Goal: Information Seeking & Learning: Learn about a topic

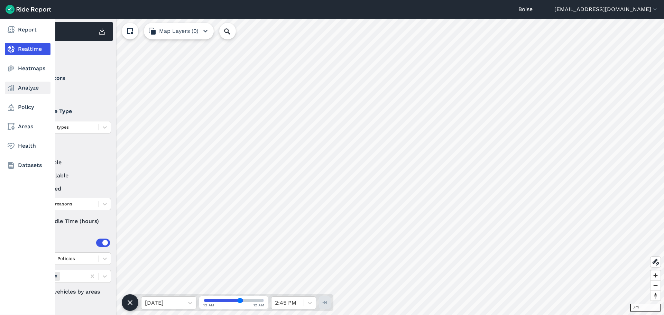
click at [21, 91] on link "Analyze" at bounding box center [28, 88] width 46 height 12
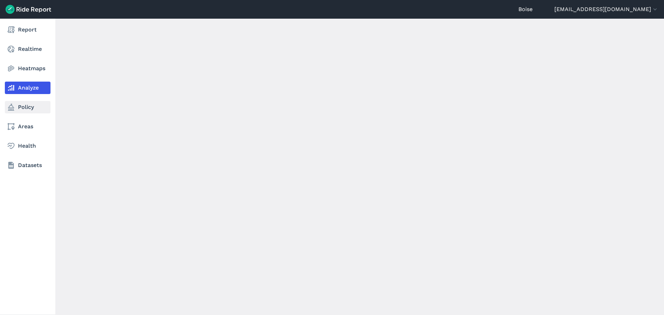
click at [21, 108] on link "Policy" at bounding box center [28, 107] width 46 height 12
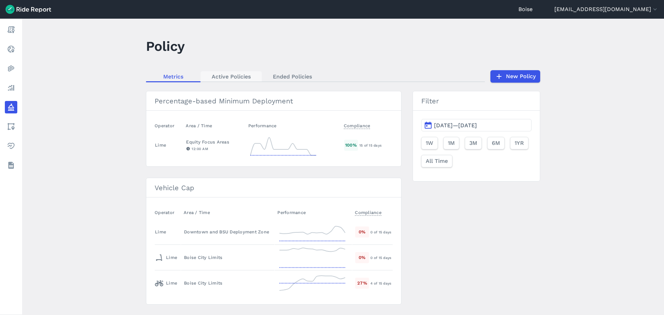
click at [221, 78] on link "Active Policies" at bounding box center [230, 76] width 61 height 10
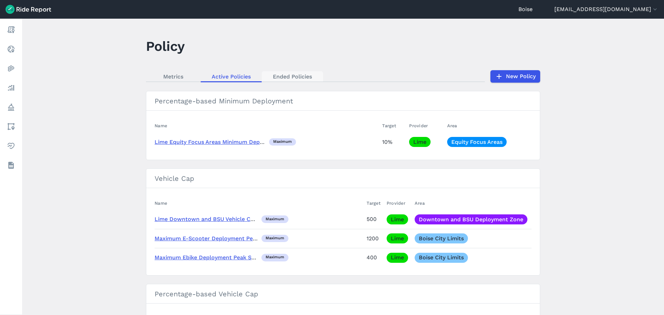
click at [281, 75] on link "Ended Policies" at bounding box center [292, 76] width 61 height 10
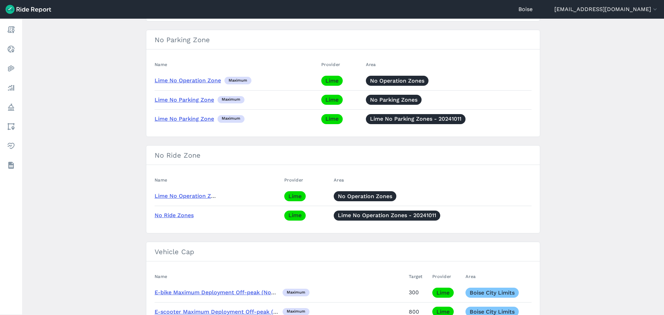
scroll to position [389, 0]
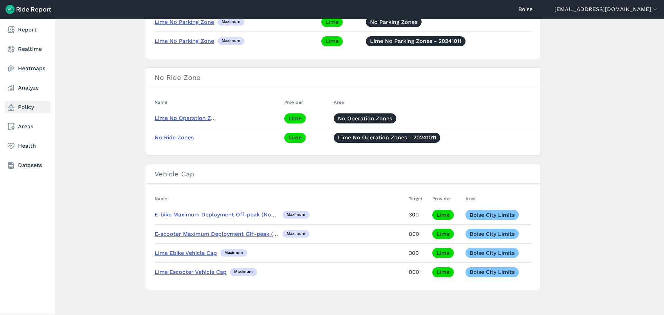
click at [33, 102] on link "Policy" at bounding box center [28, 107] width 46 height 12
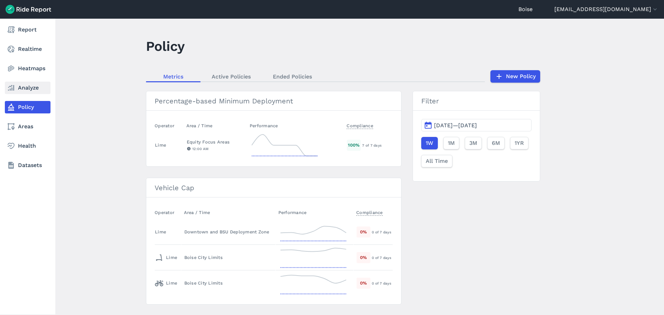
click at [35, 89] on link "Analyze" at bounding box center [28, 88] width 46 height 12
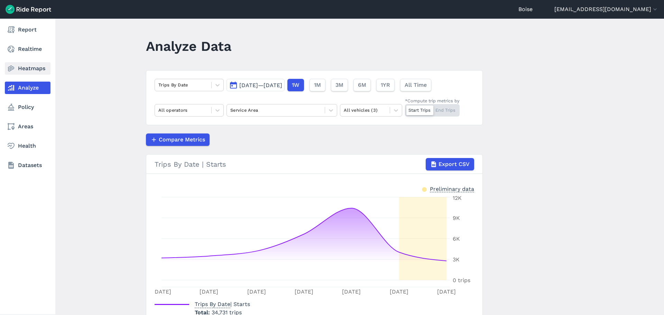
click at [28, 68] on link "Heatmaps" at bounding box center [28, 68] width 46 height 12
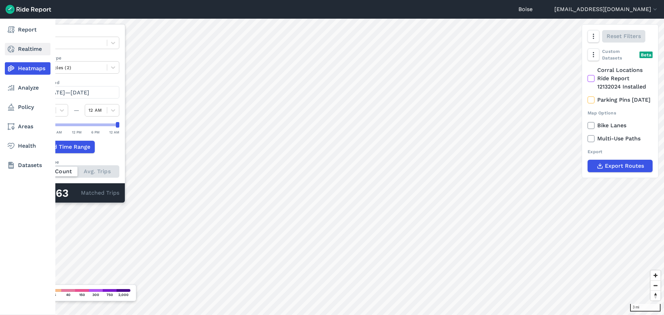
click at [26, 46] on link "Realtime" at bounding box center [28, 49] width 46 height 12
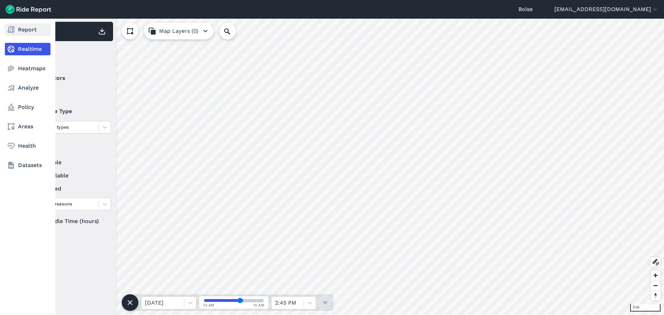
click at [26, 31] on link "Report" at bounding box center [28, 30] width 46 height 12
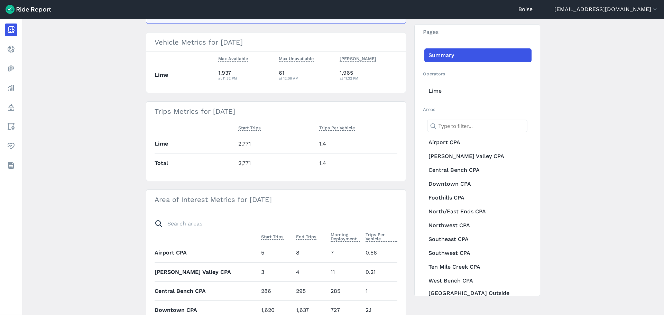
scroll to position [273, 0]
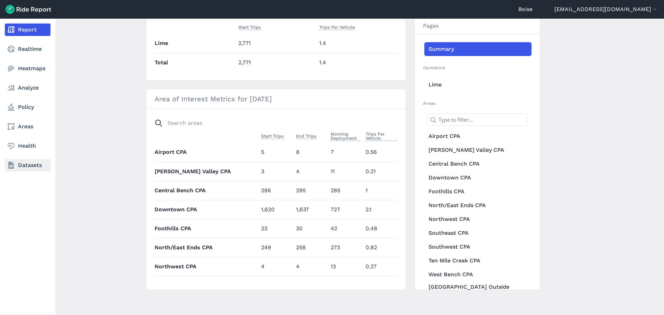
click at [21, 161] on link "Datasets" at bounding box center [28, 165] width 46 height 12
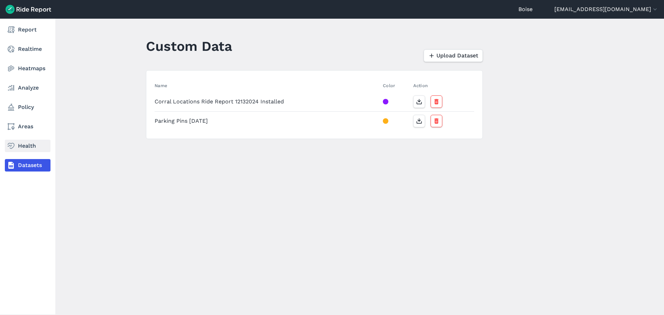
click at [28, 150] on link "Health" at bounding box center [28, 146] width 46 height 12
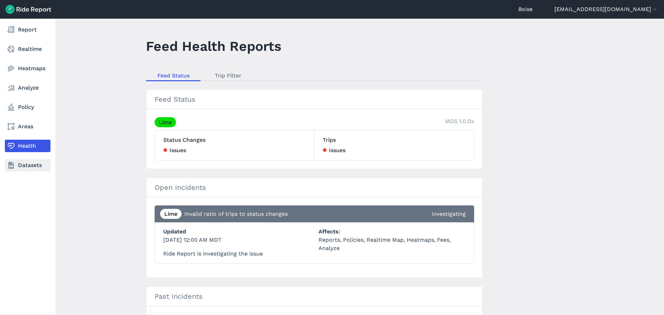
click at [30, 164] on link "Datasets" at bounding box center [28, 165] width 46 height 12
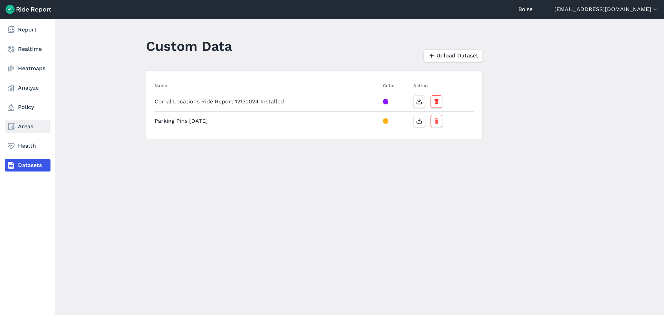
click at [35, 127] on link "Areas" at bounding box center [28, 126] width 46 height 12
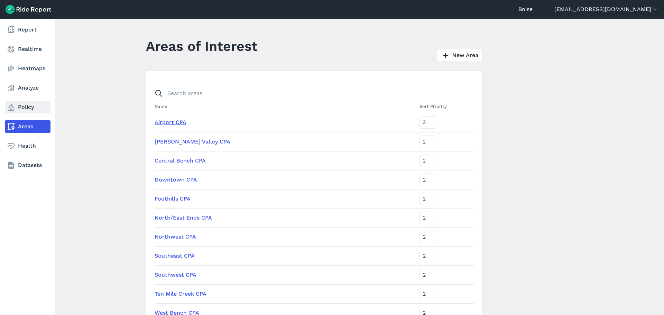
click at [37, 112] on link "Policy" at bounding box center [28, 107] width 46 height 12
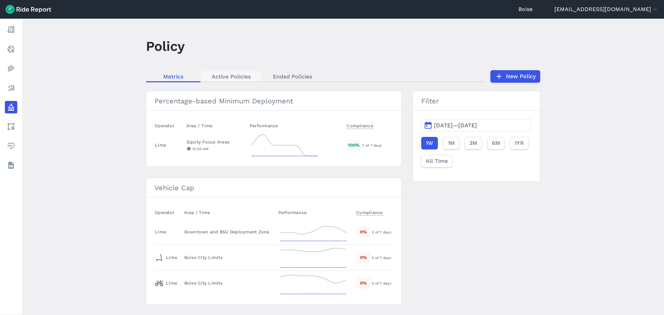
click at [223, 73] on link "Active Policies" at bounding box center [230, 76] width 61 height 10
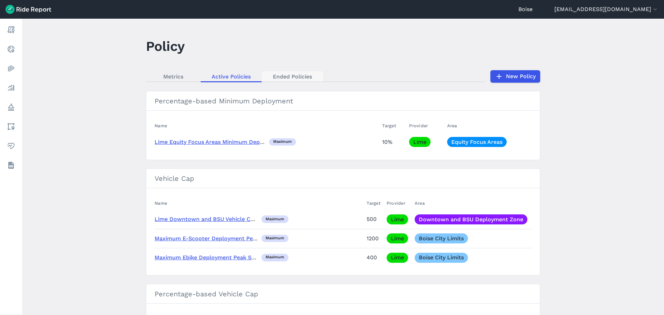
click at [303, 76] on link "Ended Policies" at bounding box center [292, 76] width 61 height 10
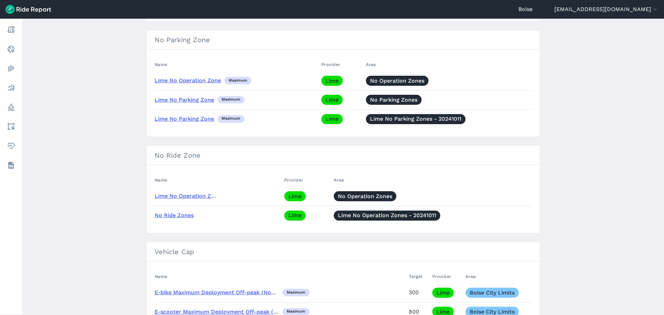
scroll to position [389, 0]
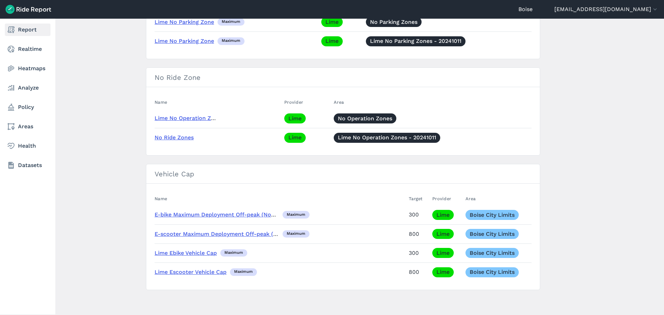
click at [31, 33] on link "Report" at bounding box center [28, 30] width 46 height 12
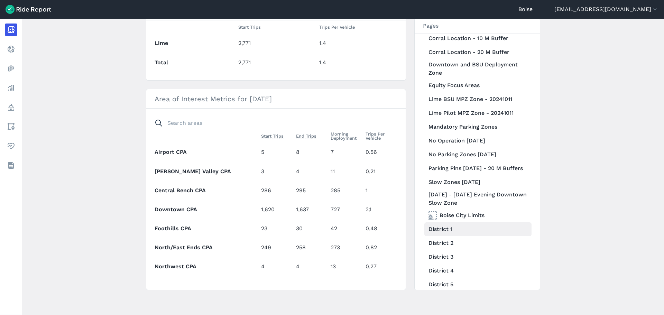
scroll to position [311, 0]
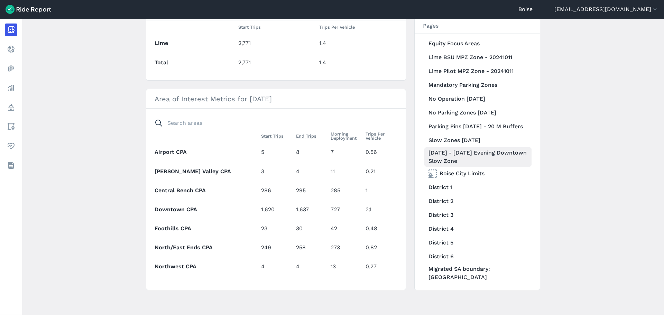
click at [486, 163] on link "[DATE] - [DATE] Evening Downtown Slow Zone" at bounding box center [477, 156] width 107 height 19
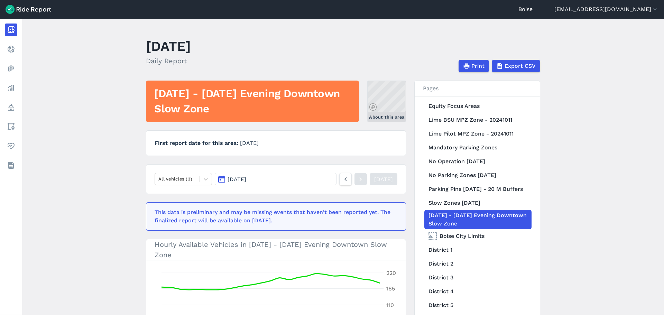
click at [384, 98] on link "About this area" at bounding box center [386, 101] width 39 height 41
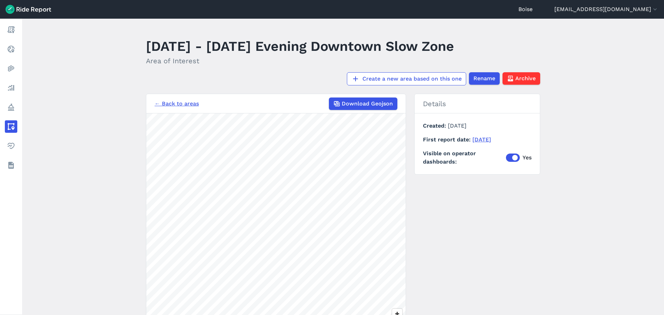
click at [187, 105] on link "← Back to areas" at bounding box center [177, 104] width 44 height 8
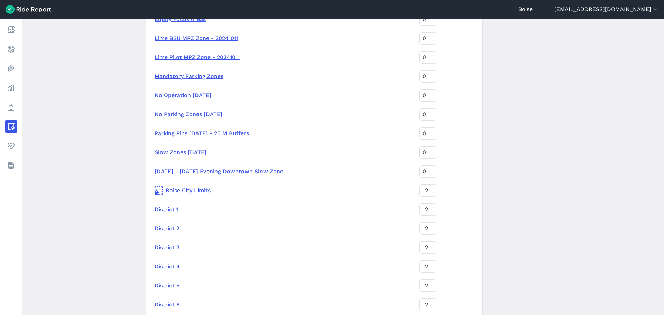
scroll to position [326, 0]
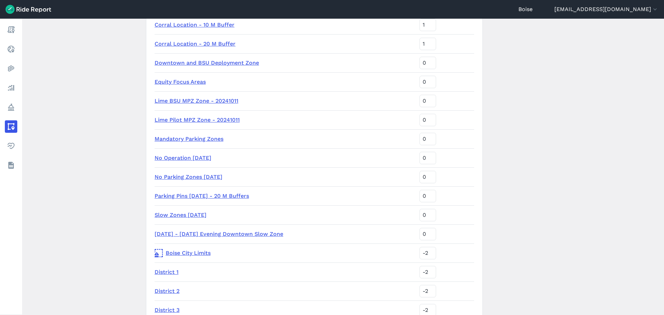
click at [240, 232] on link "[DATE] - [DATE] Evening Downtown Slow Zone" at bounding box center [219, 234] width 129 height 7
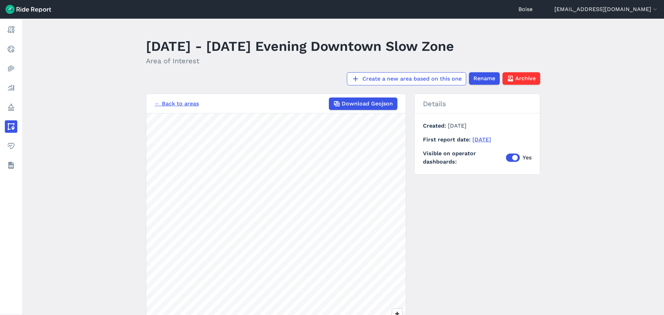
click at [171, 108] on div "← Back to areas Download Geojson" at bounding box center [276, 103] width 243 height 12
click at [170, 104] on link "← Back to areas" at bounding box center [177, 104] width 44 height 8
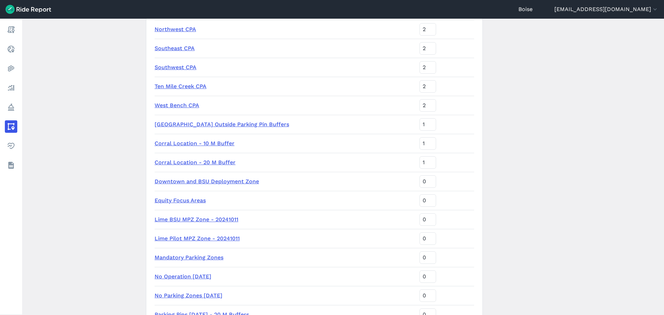
scroll to position [415, 0]
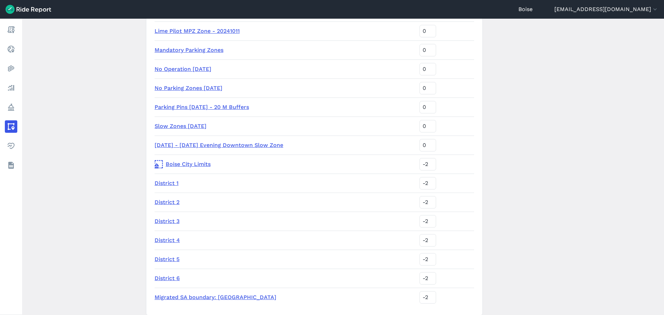
click at [187, 125] on link "Slow Zones [DATE]" at bounding box center [181, 126] width 52 height 7
